Goal: Task Accomplishment & Management: Manage account settings

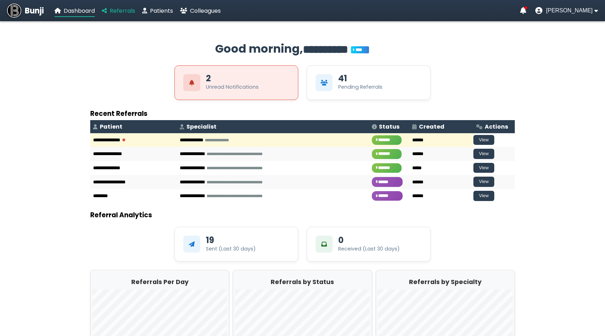
click at [123, 9] on span "Referrals" at bounding box center [122, 11] width 25 height 8
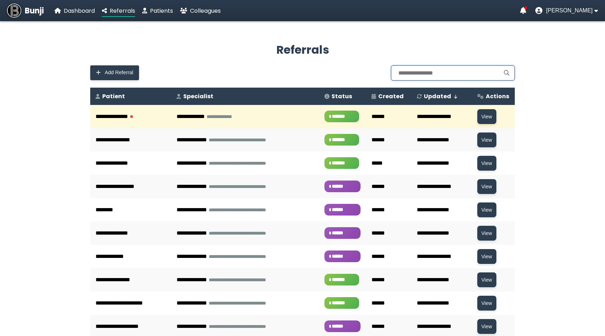
click at [402, 73] on input "text" at bounding box center [453, 72] width 124 height 15
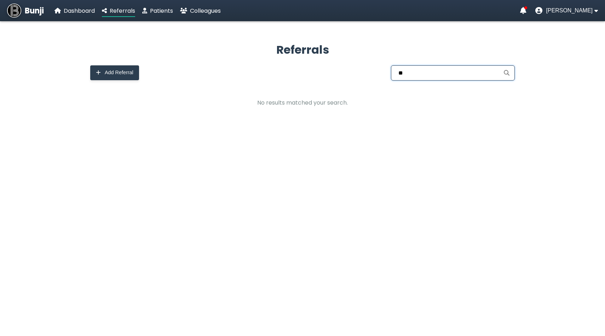
type input "*"
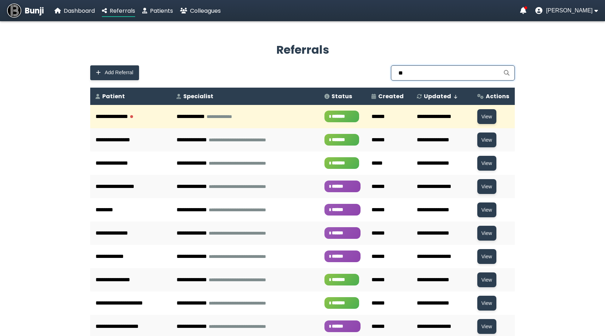
type input "*"
click at [564, 13] on span "[PERSON_NAME]" at bounding box center [569, 10] width 47 height 6
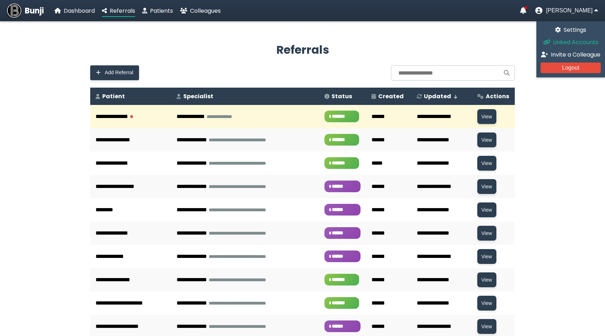
click at [569, 44] on span "Linked Accounts" at bounding box center [575, 42] width 45 height 8
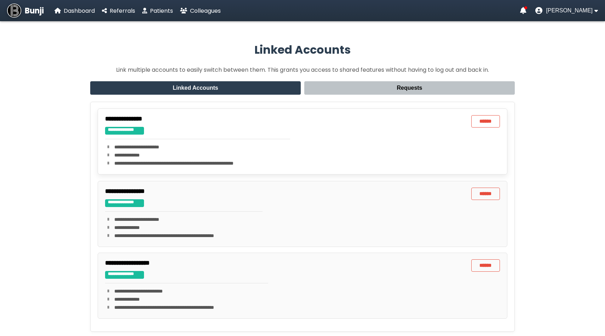
click at [168, 131] on div "**********" at bounding box center [197, 141] width 185 height 53
